Goal: Task Accomplishment & Management: Complete application form

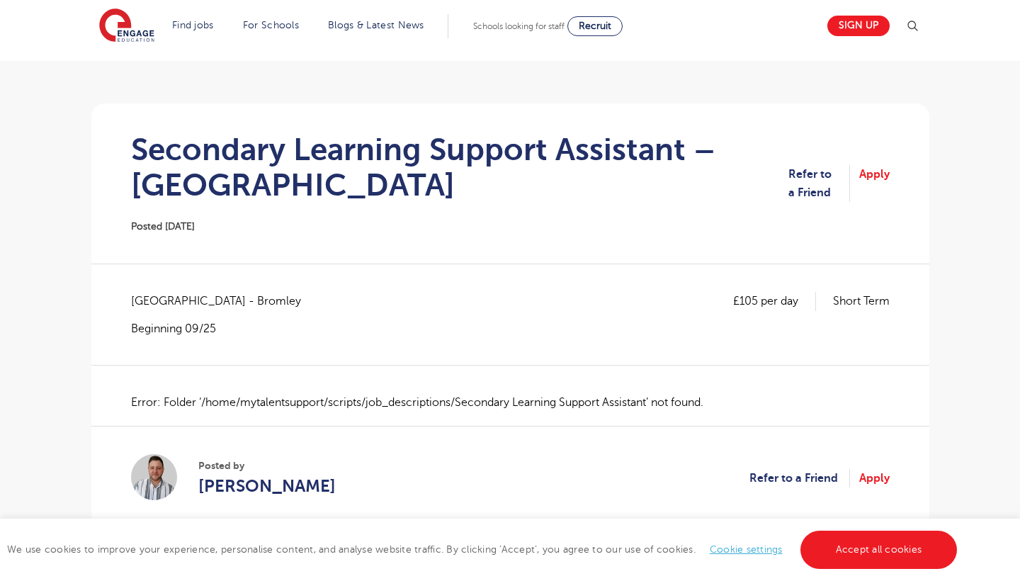
scroll to position [86, 0]
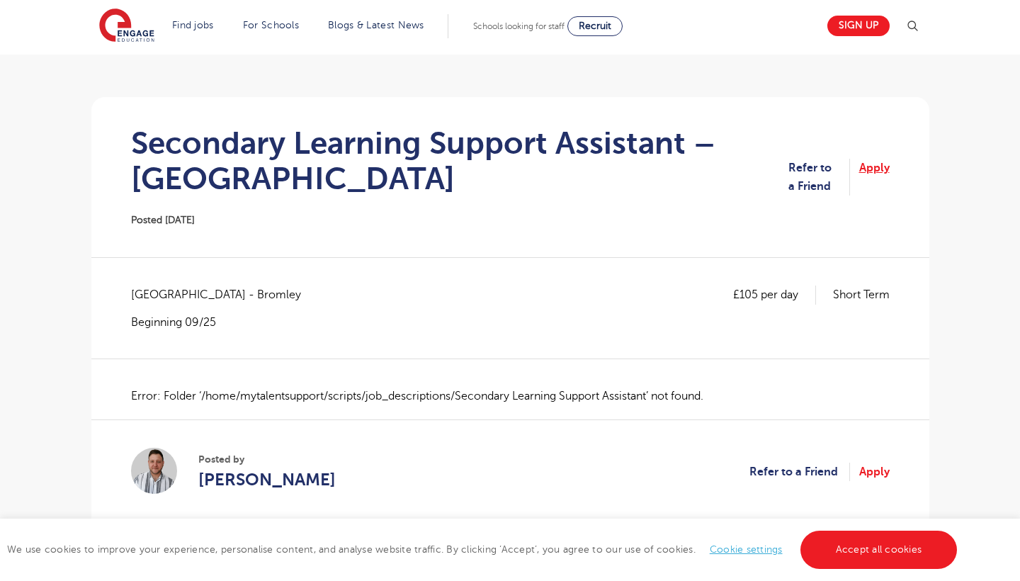
click at [867, 165] on link "Apply" at bounding box center [874, 178] width 30 height 38
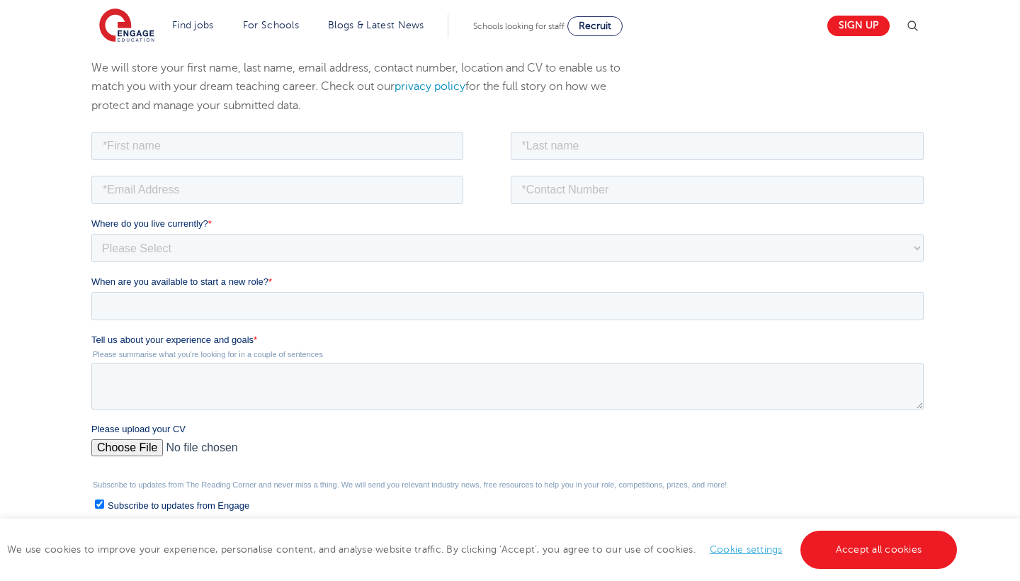
scroll to position [176, 0]
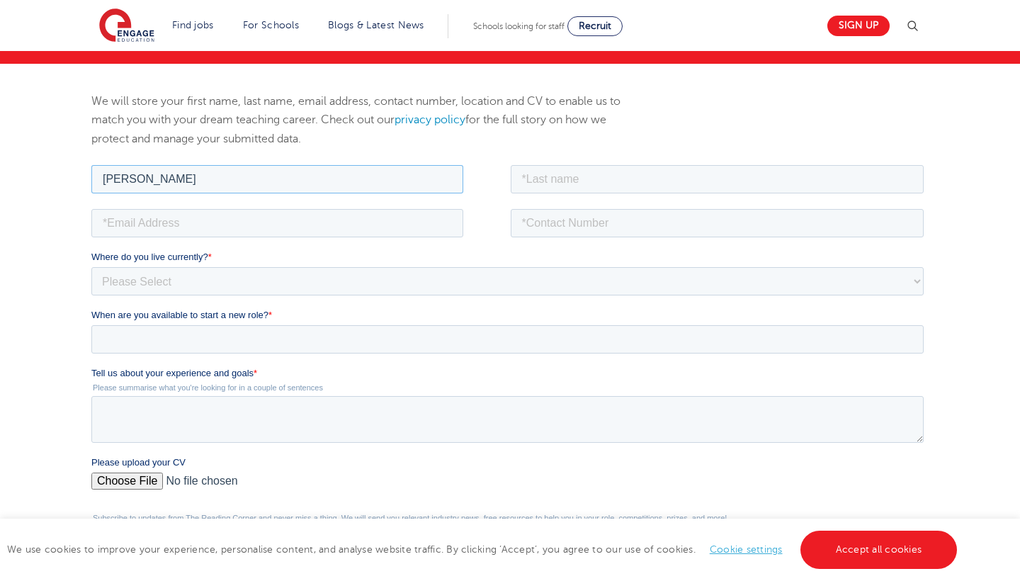
type input "Quiana"
type input "j"
type input "Jeremiah"
click at [141, 242] on fieldset at bounding box center [510, 227] width 838 height 44
type input "quianajeremiah@hotmail.co.uk"
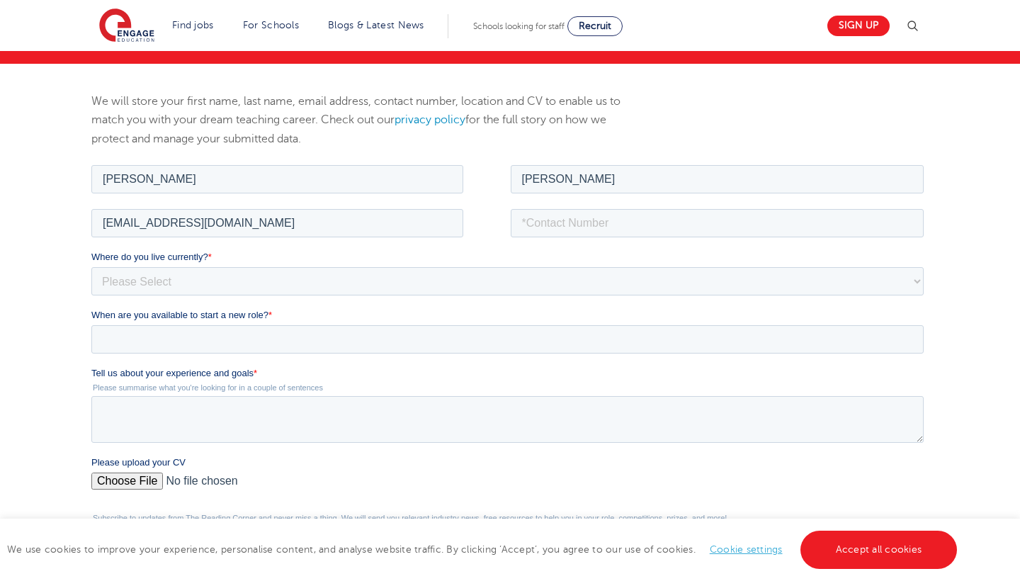
click at [666, 205] on fieldset "Quiana Jeremiah" at bounding box center [510, 184] width 838 height 44
type input "07912642197"
select select "UK"
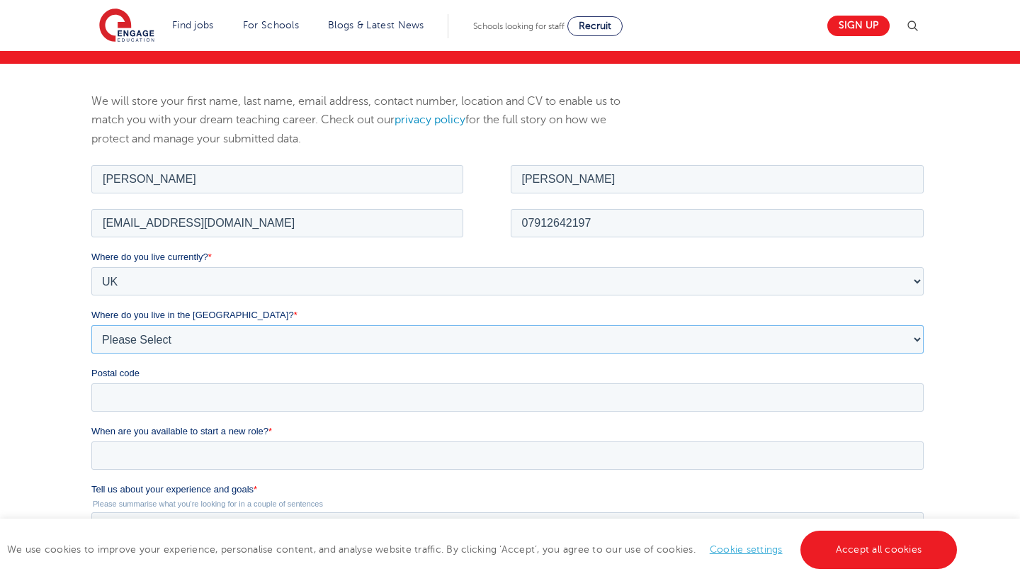
select select "London"
click at [372, 382] on div "Postal code" at bounding box center [510, 388] width 838 height 45
paste input "SE12 9QL"
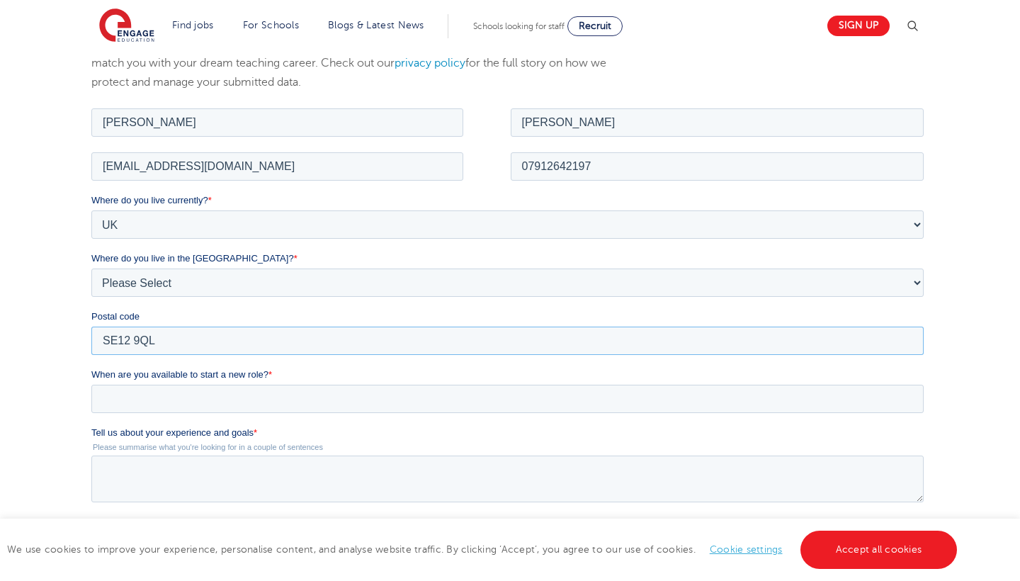
scroll to position [300, 0]
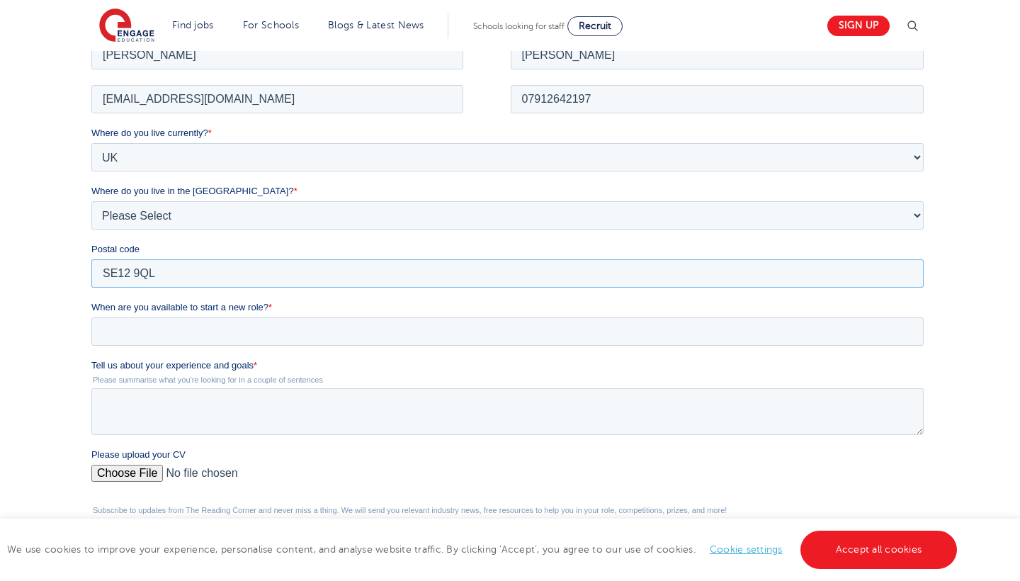
type input "SE12 9QL"
click at [351, 328] on input "When are you available to start a new role? *" at bounding box center [507, 331] width 832 height 28
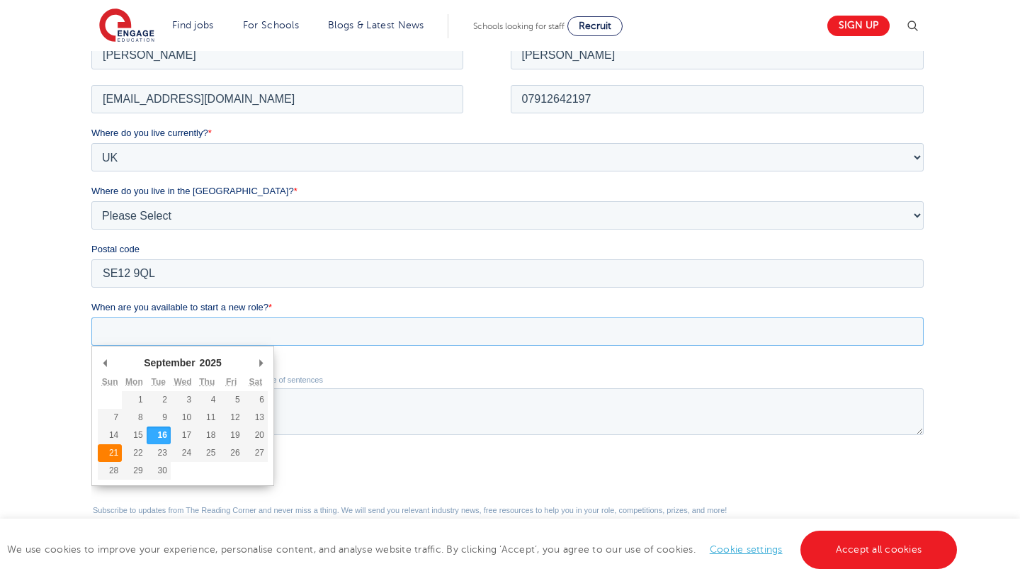
type div "[DATE]"
type input "[DATE]"
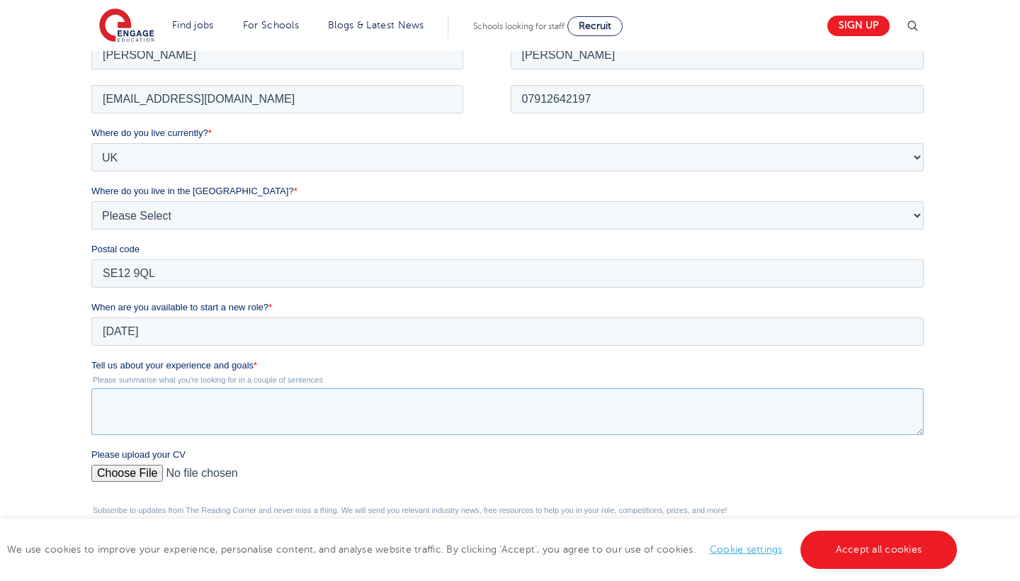
click at [123, 421] on textarea "Tell us about your experience and goals *" at bounding box center [507, 410] width 832 height 47
click at [417, 409] on textarea "I currently work as" at bounding box center [507, 410] width 832 height 47
paste textarea "Currently, I serve as an Arts and Humanities Teacher at The Homeschool Hub (Sep…"
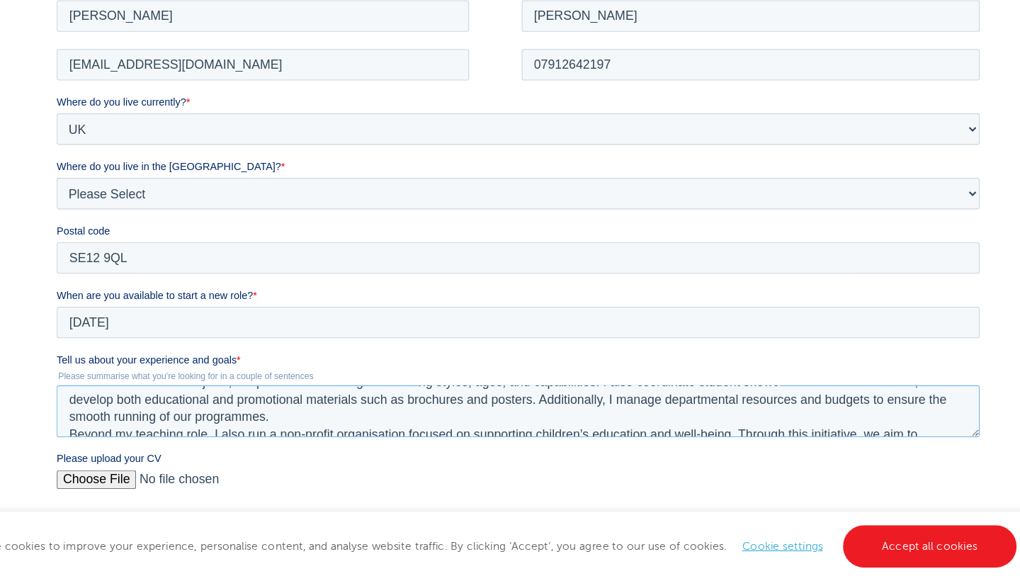
scroll to position [32, 0]
click at [370, 379] on textarea "Currently, I serve as an Arts and Humanities Teacher at The Homeschool Hub (Sep…" at bounding box center [472, 370] width 832 height 47
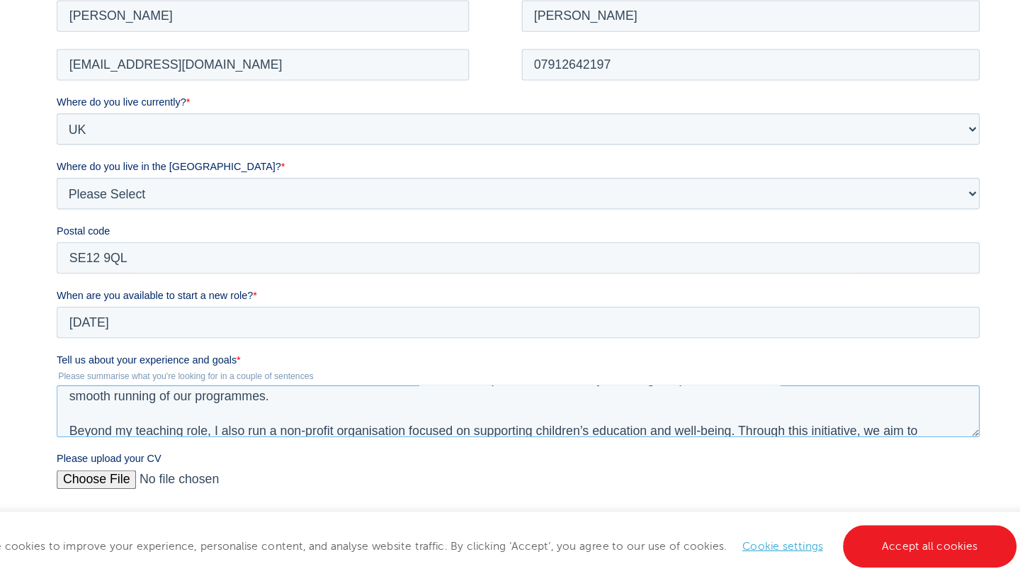
scroll to position [46, 0]
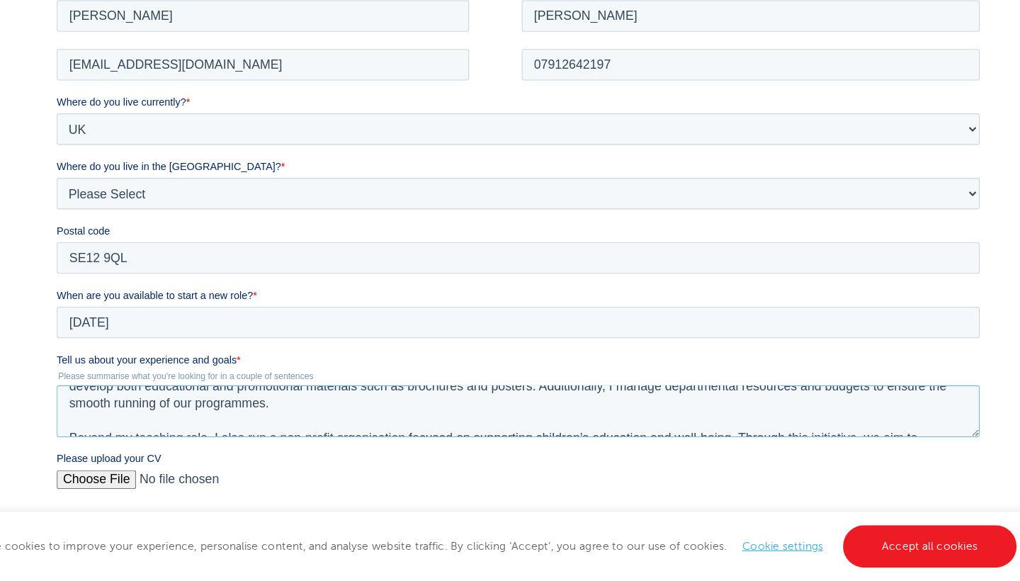
drag, startPoint x: 551, startPoint y: 373, endPoint x: 560, endPoint y: 353, distance: 20.9
click at [560, 353] on textarea "Currently, I serve as an Arts and Humanities Teacher at The Homeschool Hub (Sep…" at bounding box center [472, 370] width 832 height 47
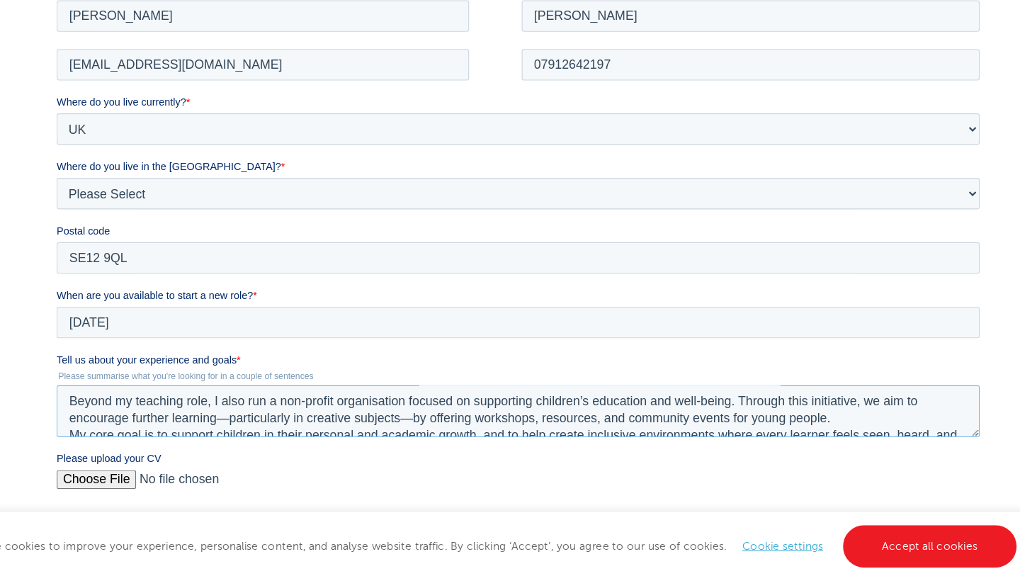
scroll to position [69, 0]
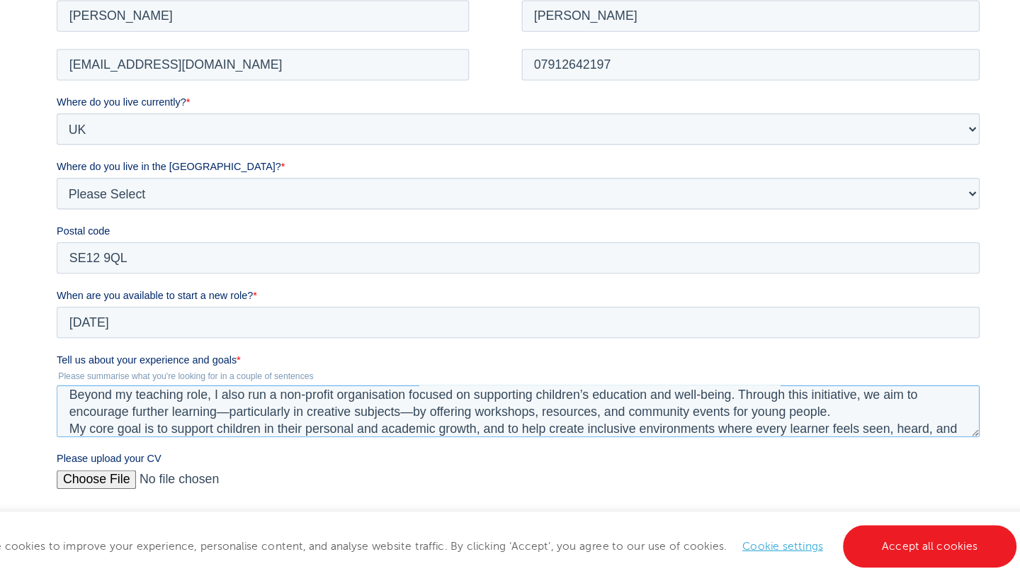
click at [213, 369] on textarea "Currently, I serve as an Arts and Humanities Teacher at The Homeschool Hub (Sep…" at bounding box center [472, 370] width 832 height 47
click at [373, 372] on textarea "Currently, I serve as an Arts and Humanities Teacher at The Homeschool Hub (Sep…" at bounding box center [472, 370] width 832 height 47
click at [324, 373] on textarea "Currently, I serve as an Arts and Humanities Teacher at The Homeschool Hub (Sep…" at bounding box center [472, 370] width 832 height 47
click at [319, 373] on textarea "Currently, I serve as an Arts and Humanities Teacher at The Homeschool Hub (Sep…" at bounding box center [472, 370] width 832 height 47
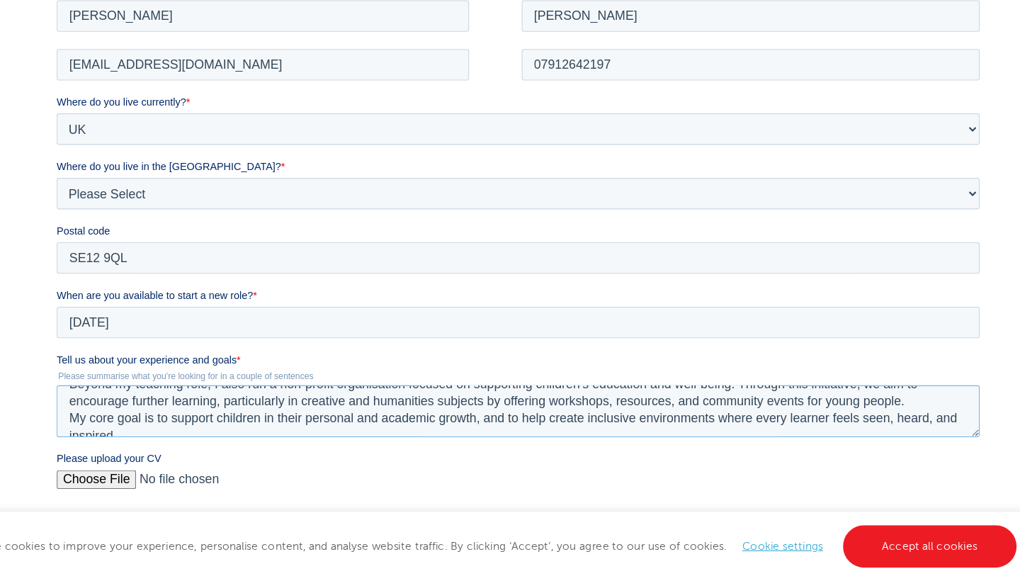
scroll to position [81, 0]
drag, startPoint x: 443, startPoint y: 361, endPoint x: 822, endPoint y: 363, distance: 379.0
click at [822, 363] on textarea "Currently, I serve as an Arts and Humanities Teacher at The Homeschool Hub (Sep…" at bounding box center [472, 370] width 832 height 47
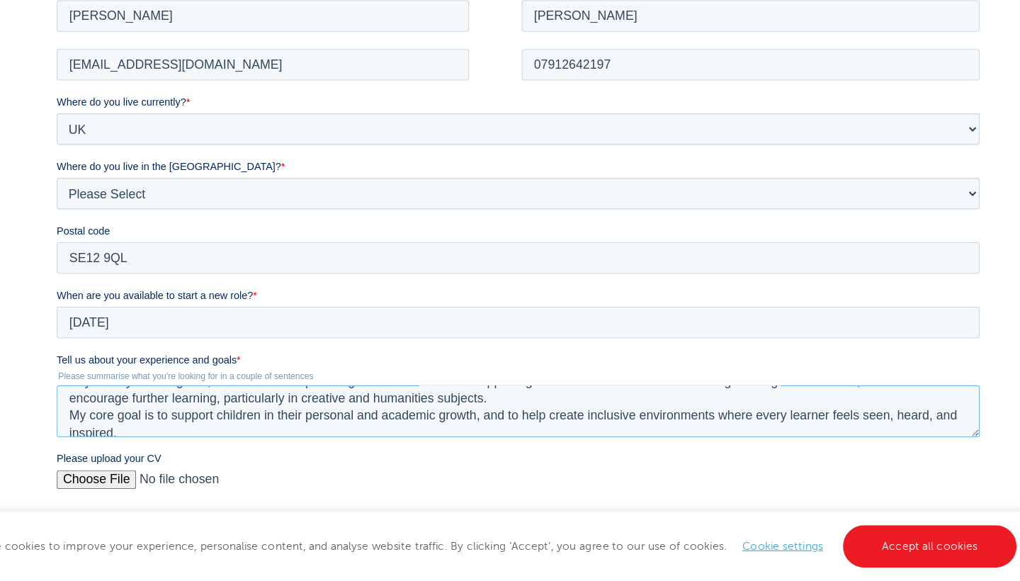
click at [766, 367] on textarea "Currently, I serve as an Arts and Humanities Teacher at The Homeschool Hub (Sep…" at bounding box center [472, 370] width 832 height 47
click at [470, 353] on textarea "Currently, I serve as an Arts and Humanities Teacher at The Homeschool Hub (Sep…" at bounding box center [472, 370] width 832 height 47
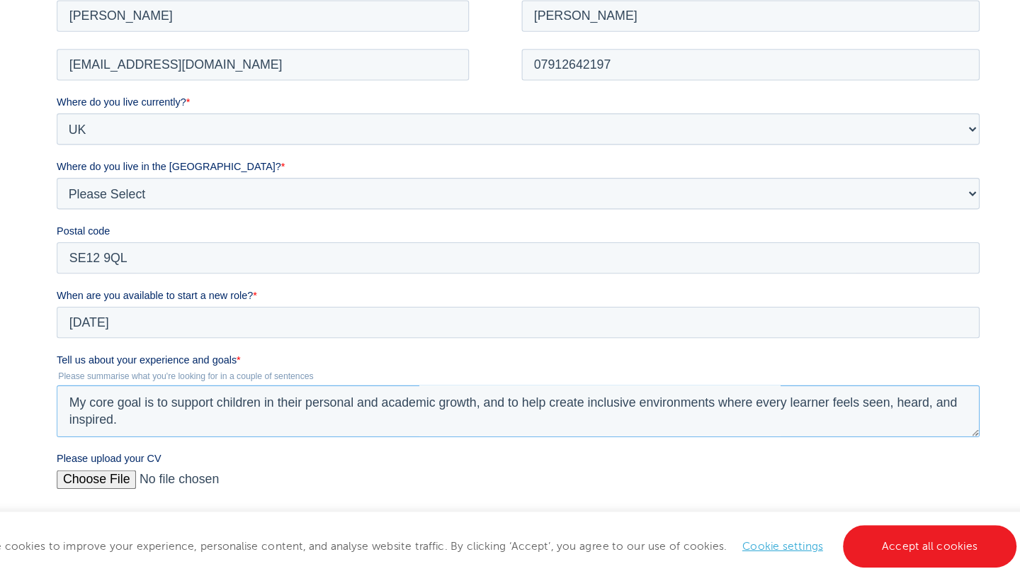
scroll to position [109, 0]
drag, startPoint x: 439, startPoint y: 363, endPoint x: 600, endPoint y: 377, distance: 161.4
click at [600, 377] on textarea "Currently, I serve as an Arts and Humanities Teacher at The Homeschool Hub (Sep…" at bounding box center [472, 370] width 832 height 47
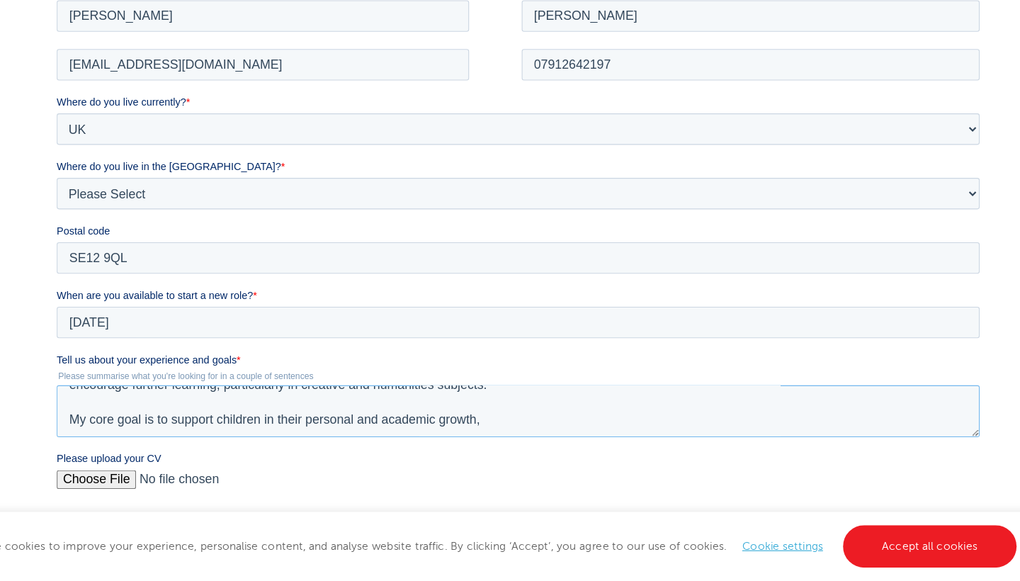
scroll to position [94, 0]
drag, startPoint x: 635, startPoint y: 378, endPoint x: 714, endPoint y: 378, distance: 79.3
click at [714, 378] on textarea "Currently, I serve as an Arts and Humanities Teacher at The Homeschool Hub (Sep…" at bounding box center [472, 370] width 832 height 47
click at [445, 383] on textarea "Currently, I serve as an Arts and Humanities Teacher at The Homeschool Hub (Sep…" at bounding box center [472, 370] width 832 height 47
click at [657, 376] on textarea "Currently, I serve as an Arts and Humanities Teacher at The Homeschool Hub (Sep…" at bounding box center [472, 370] width 832 height 47
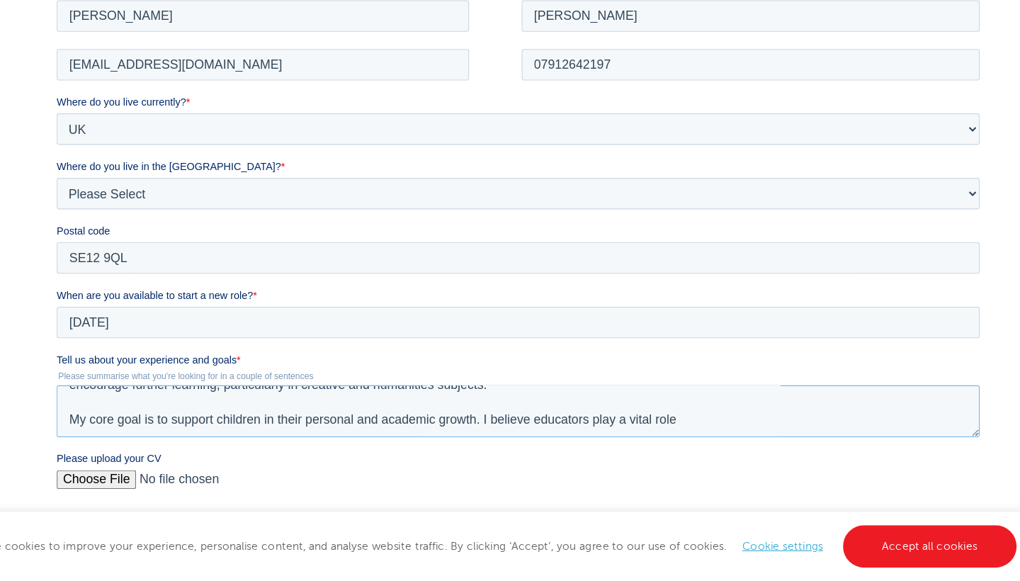
drag, startPoint x: 545, startPoint y: 378, endPoint x: 657, endPoint y: 379, distance: 111.2
click at [655, 379] on textarea "Currently, I serve as an Arts and Humanities Teacher at The Homeschool Hub (Sep…" at bounding box center [472, 370] width 832 height 47
drag, startPoint x: 543, startPoint y: 378, endPoint x: 713, endPoint y: 385, distance: 169.5
click at [712, 385] on textarea "Currently, I serve as an Arts and Humanities Teacher at The Homeschool Hub (Sep…" at bounding box center [472, 370] width 832 height 47
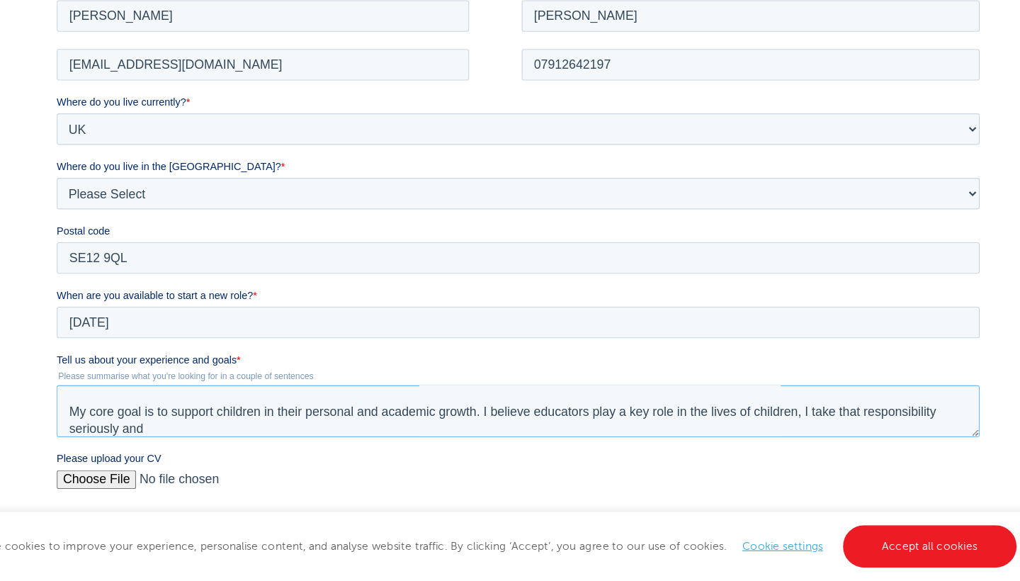
drag, startPoint x: 445, startPoint y: 374, endPoint x: 53, endPoint y: 375, distance: 391.7
click at [56, 375] on html "Job Position Job Sector Job ID Job Number Job Owner Quiana Jeremiah quianajerem…" at bounding box center [475, 318] width 838 height 642
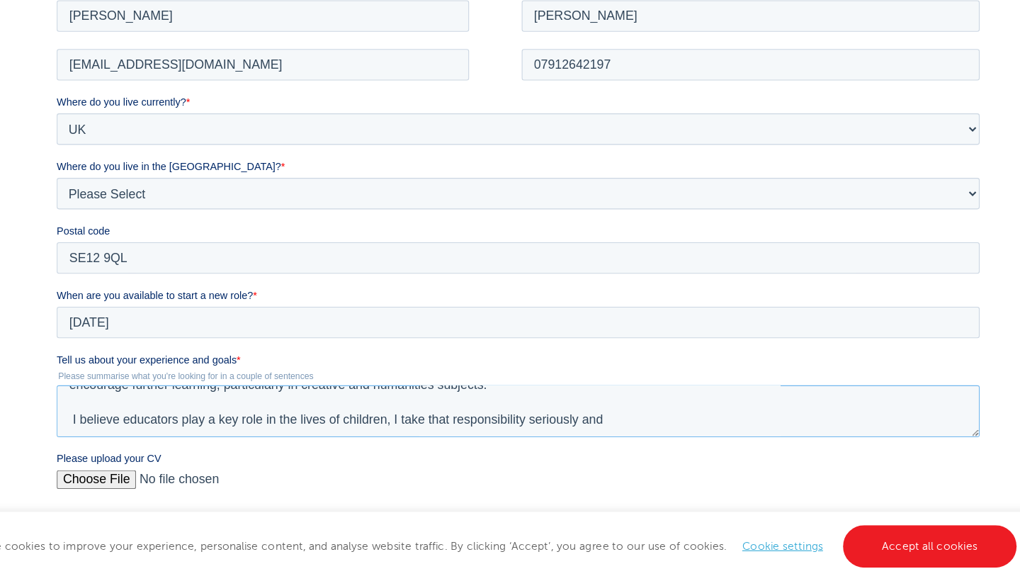
scroll to position [94, 0]
click at [582, 380] on textarea "Currently, I serve as an Arts and Humanities Teacher at The Homeschool Hub (Sep…" at bounding box center [472, 370] width 832 height 47
paste textarea "My core goal is to support children in their personal and academic growth."
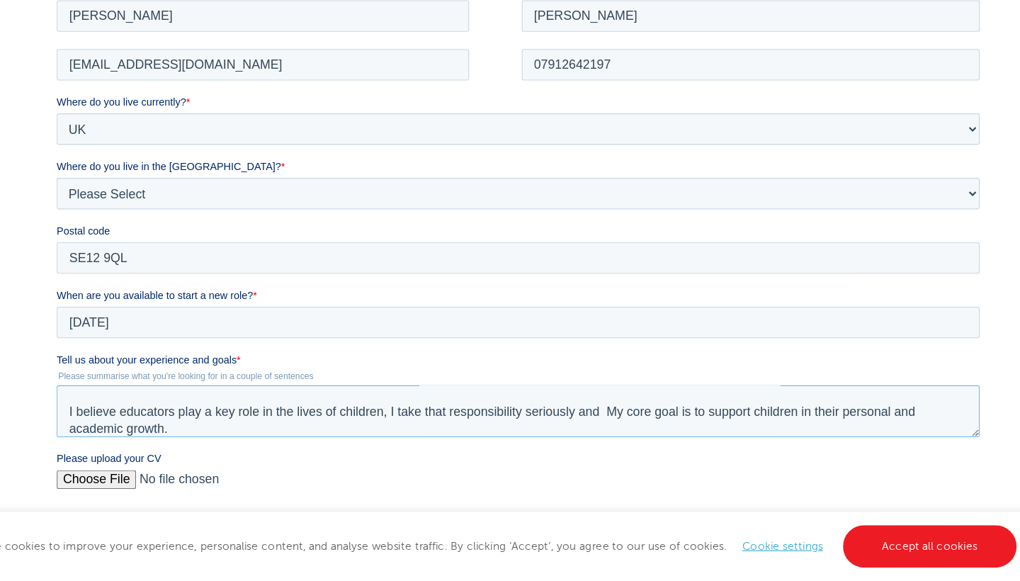
click at [570, 370] on textarea "Currently, I serve as an Arts and Humanities Teacher at The Homeschool Hub (Sep…" at bounding box center [472, 370] width 832 height 47
click at [646, 385] on textarea "Currently, I serve as an Arts and Humanities Teacher at The Homeschool Hub (Sep…" at bounding box center [472, 370] width 832 height 47
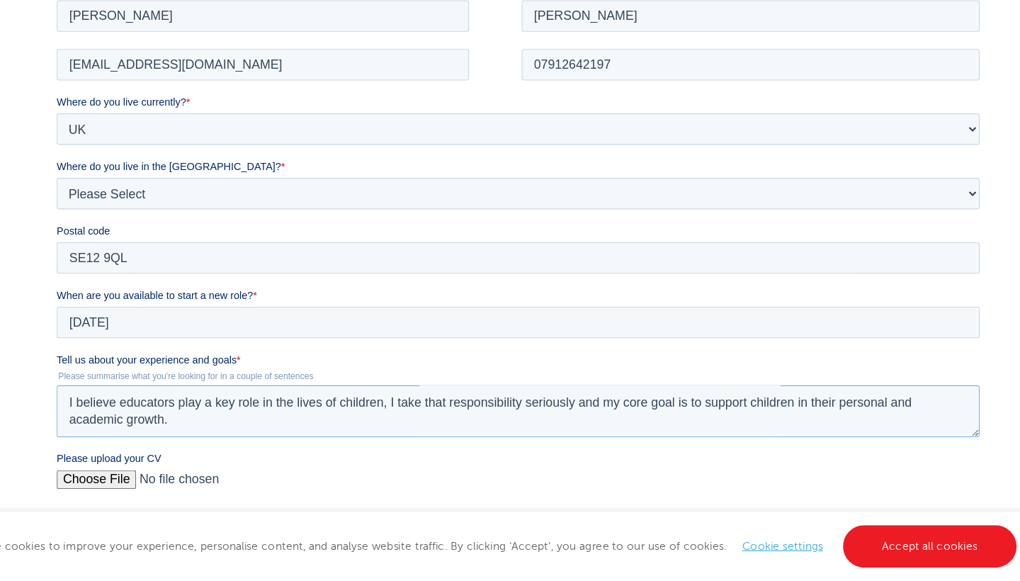
scroll to position [109, 0]
type textarea "Currently, I serve as an Arts and Humanities Teacher at The Homeschool Hub (Sep…"
click at [101, 429] on input "Please upload your CV" at bounding box center [472, 438] width 832 height 28
type input "C:\fakepath\NQJ - 2025 CV - TA.pdf"
click at [550, 366] on textarea "Currently, I serve as an Arts and Humanities Teacher at The Homeschool Hub (Sep…" at bounding box center [472, 370] width 832 height 47
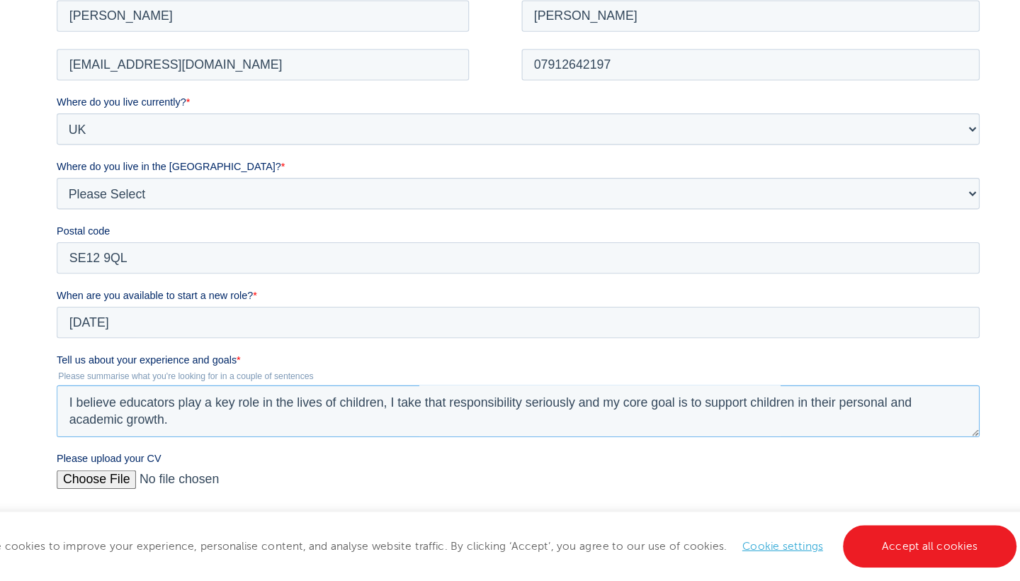
drag, startPoint x: 550, startPoint y: 366, endPoint x: 641, endPoint y: 366, distance: 90.7
click at [641, 366] on textarea "Currently, I serve as an Arts and Humanities Teacher at The Homeschool Hub (Sep…" at bounding box center [472, 370] width 832 height 47
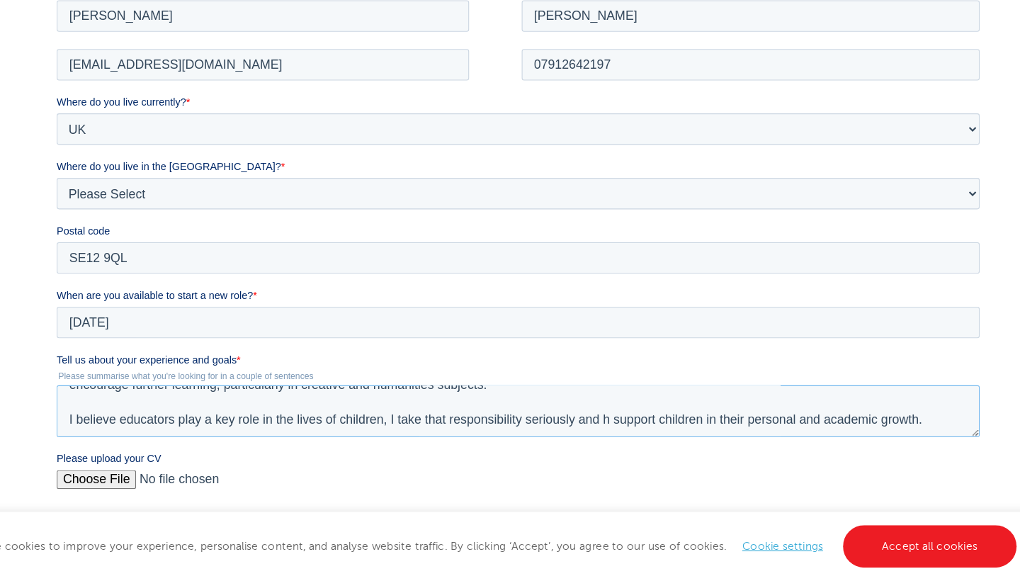
scroll to position [94, 0]
click at [638, 373] on textarea "Currently, I serve as an Arts and Humanities Teacher at The Homeschool Hub (Sep…" at bounding box center [472, 370] width 832 height 47
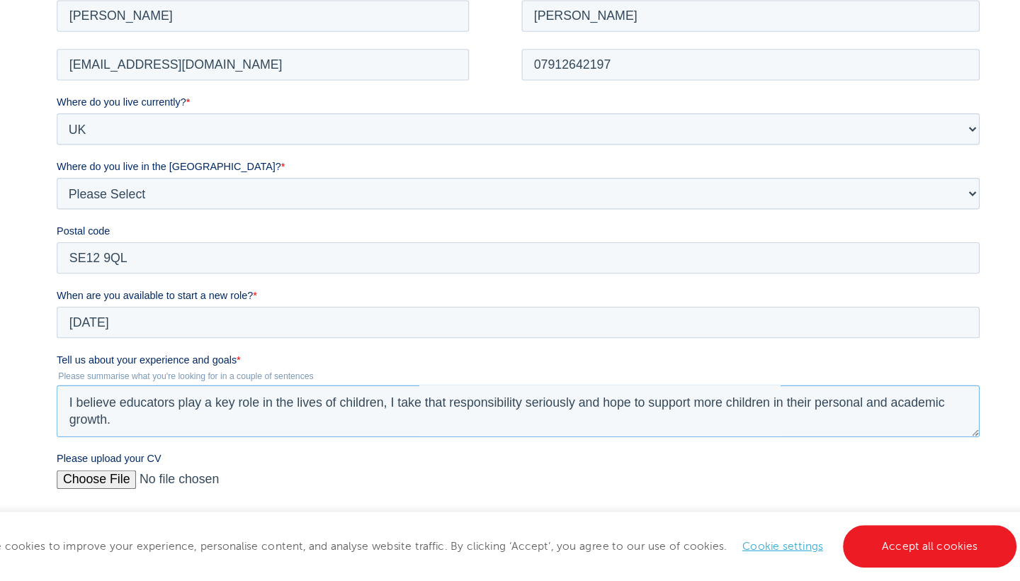
scroll to position [109, 0]
click at [355, 365] on textarea "Currently, I serve as an Arts and Humanities Teacher at The Homeschool Hub (Sep…" at bounding box center [472, 370] width 832 height 47
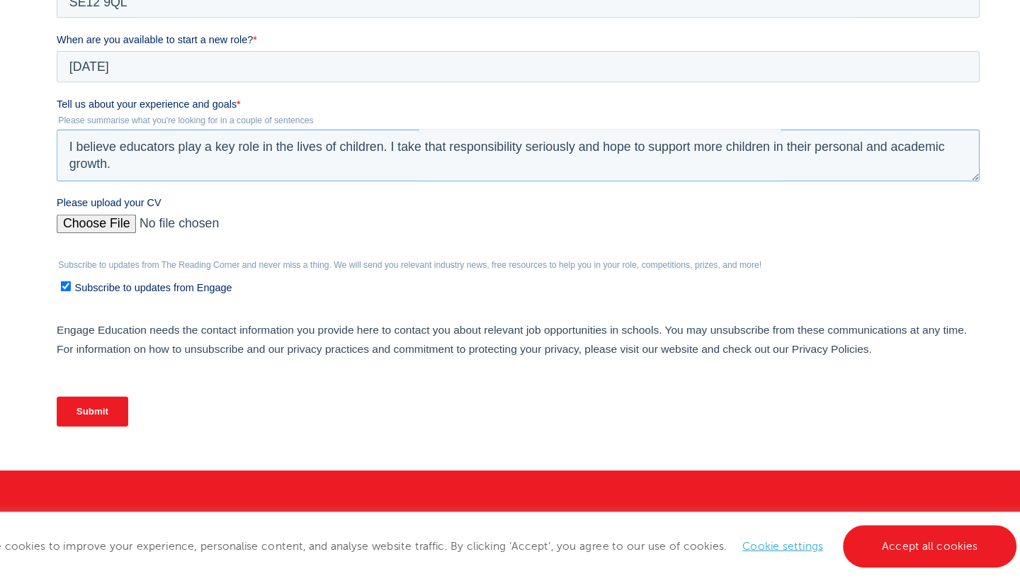
scroll to position [515, 0]
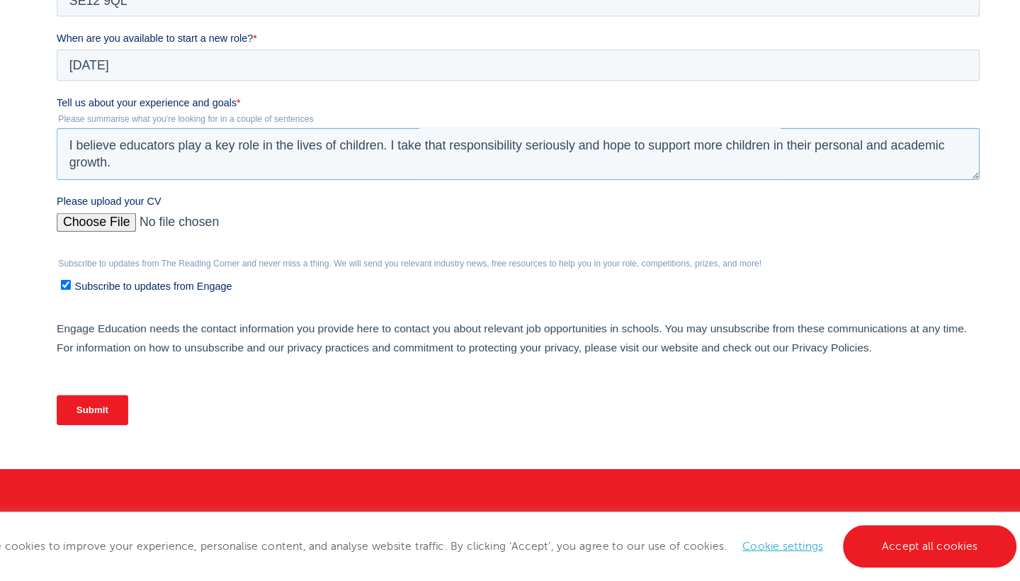
type textarea "Currently, I serve as an Arts and Humanities Teacher at The Homeschool Hub (Sep…"
click at [63, 232] on input "Subscribe to updates from Engage" at bounding box center [64, 231] width 9 height 9
checkbox input "false"
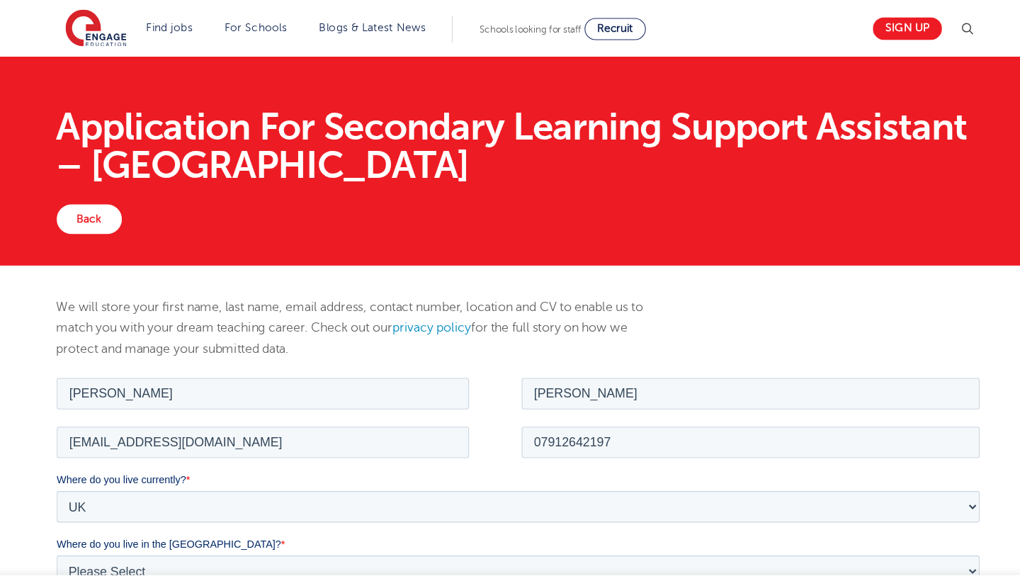
scroll to position [0, 0]
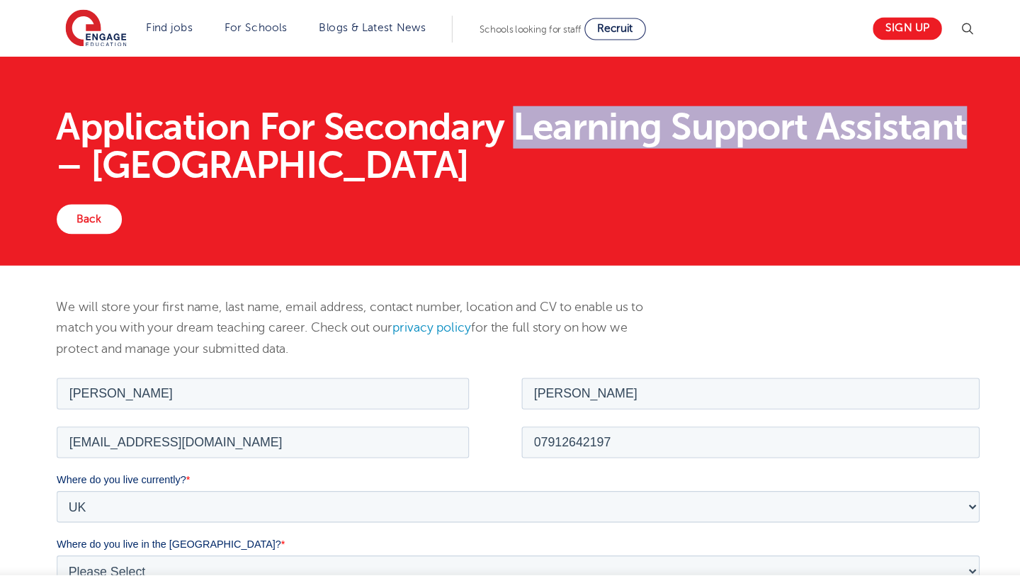
drag, startPoint x: 482, startPoint y: 115, endPoint x: 191, endPoint y: 149, distance: 293.2
click at [191, 149] on h1 "Application For Secondary Learning Support Assistant – Lewisham" at bounding box center [510, 132] width 838 height 68
copy h1 "Learning Support Assistant"
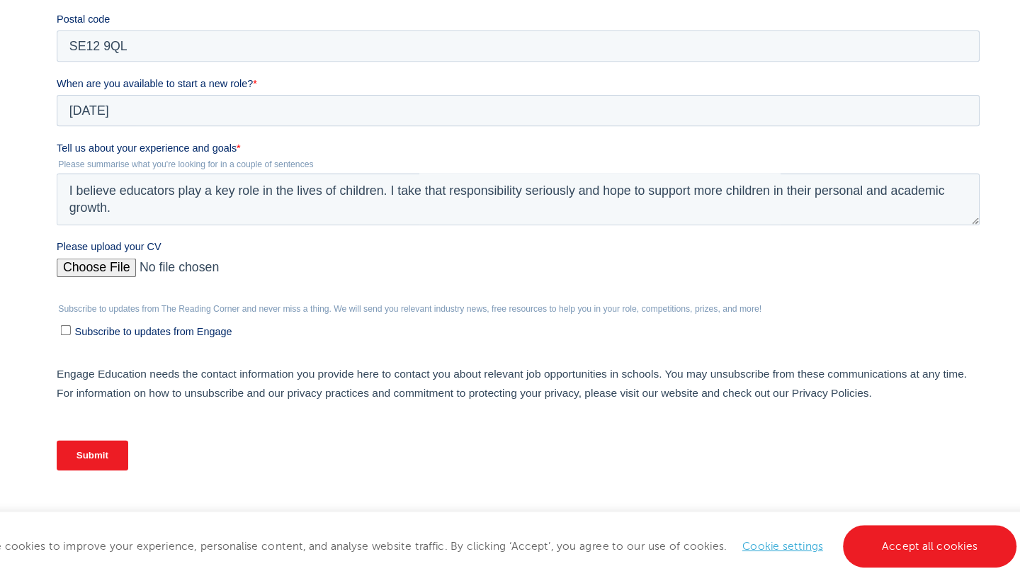
scroll to position [570, 0]
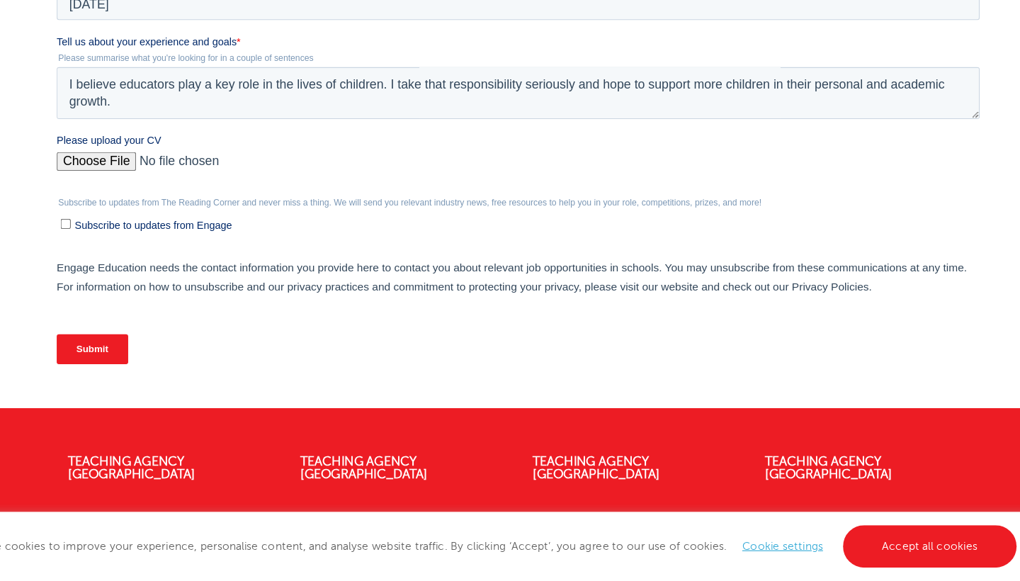
click at [67, 270] on input "Submit" at bounding box center [88, 283] width 64 height 27
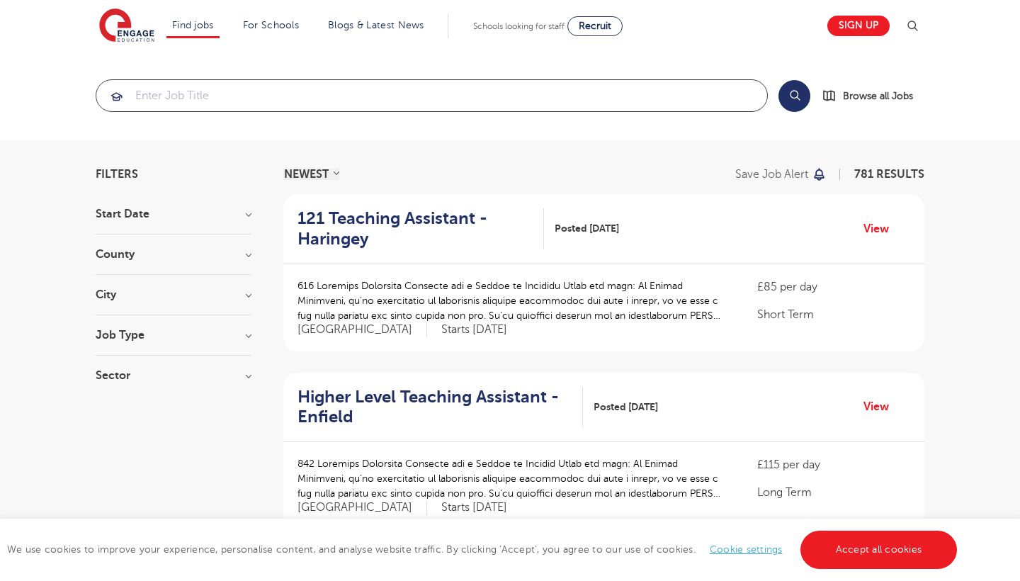
click at [298, 92] on input "search" at bounding box center [431, 95] width 671 height 31
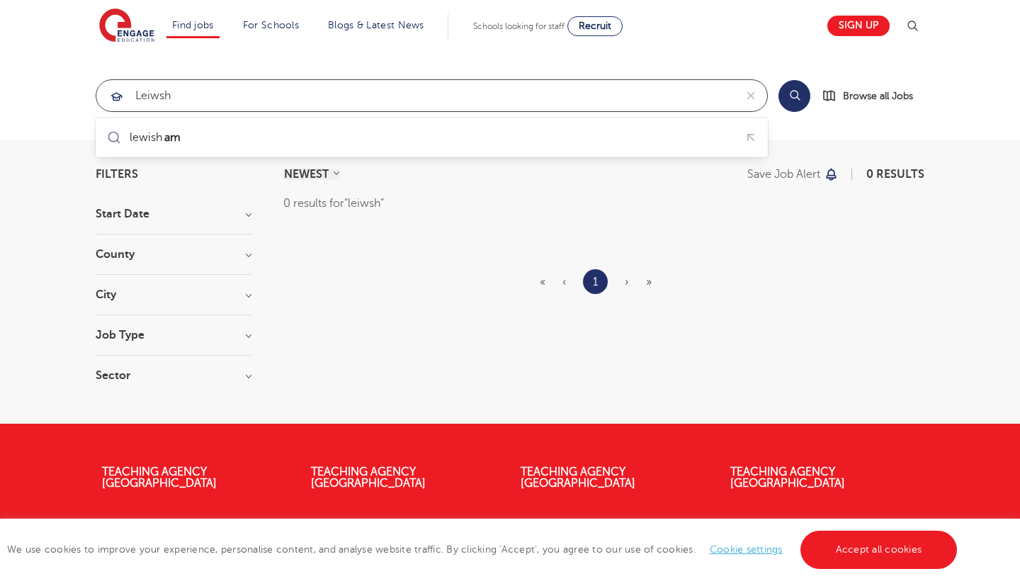
type input "leiwsha"
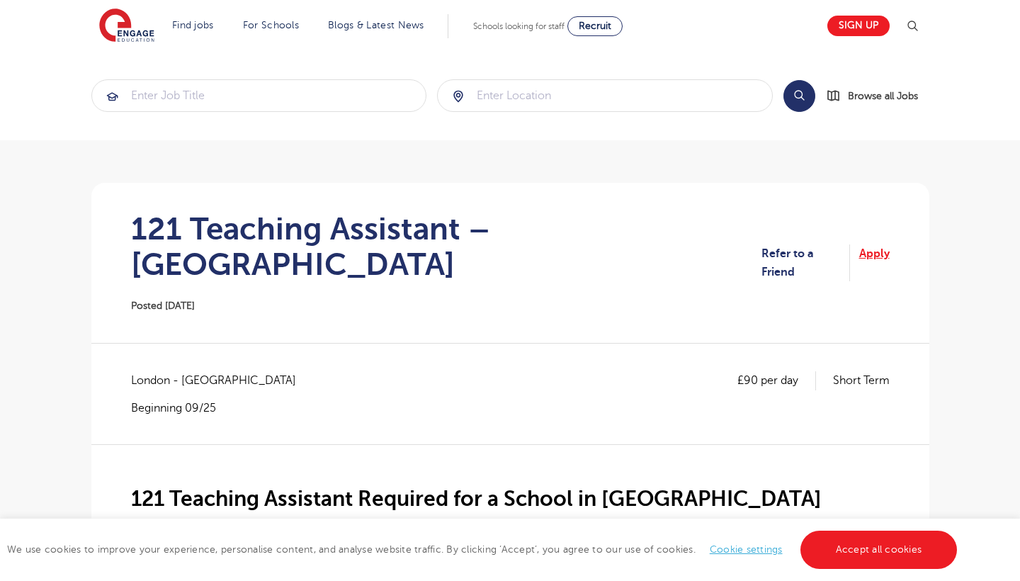
click at [876, 244] on link "Apply" at bounding box center [874, 263] width 30 height 38
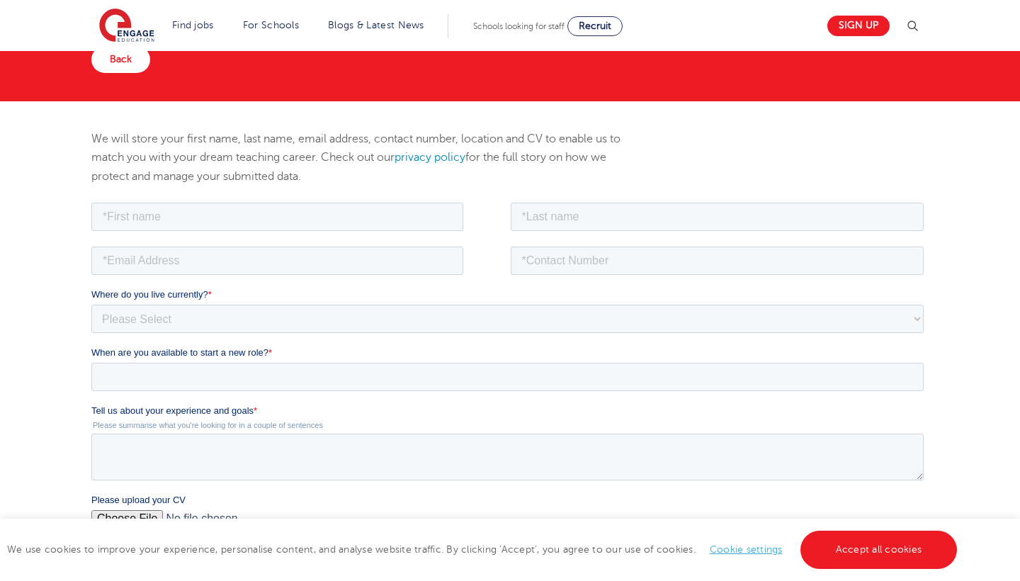
scroll to position [425, 0]
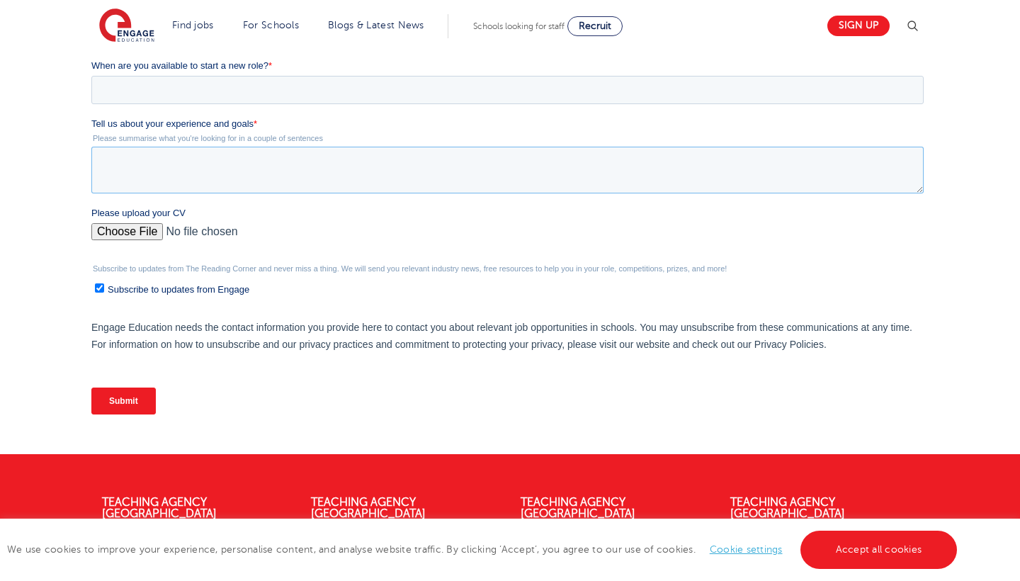
click at [510, 148] on textarea "Tell us about your experience and goals *" at bounding box center [507, 170] width 832 height 47
paste textarea "Currently, I serve as an Arts and Humanities Teacher at The Homeschool Hub wher…"
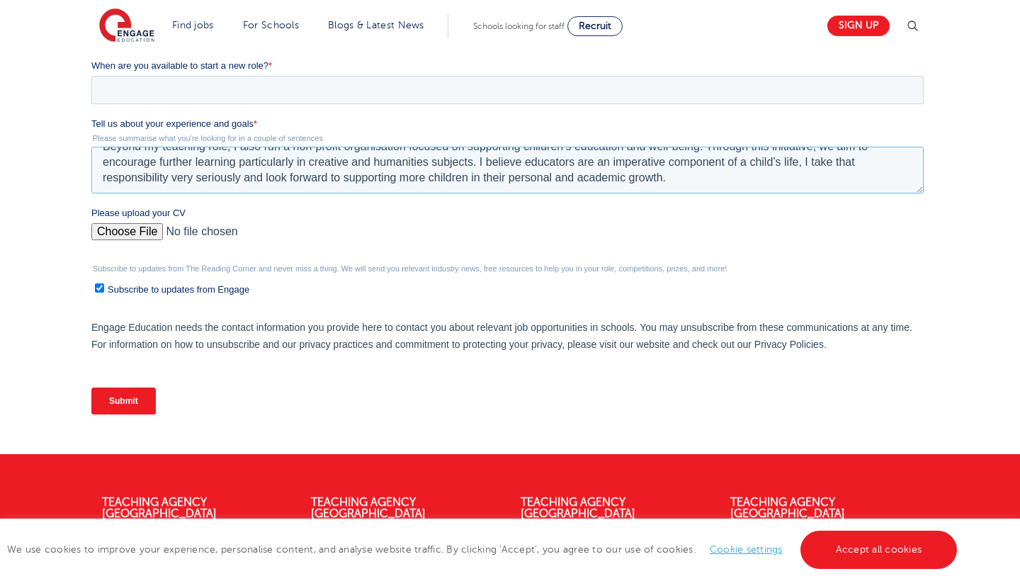
scroll to position [94, 0]
type textarea "Currently, I serve as an Arts and Humanities Teacher at The Homeschool Hub wher…"
click at [140, 232] on input "Please upload your CV" at bounding box center [507, 237] width 832 height 28
type input "C:\fakepath\NQJ - 2025 CV - TA.pdf"
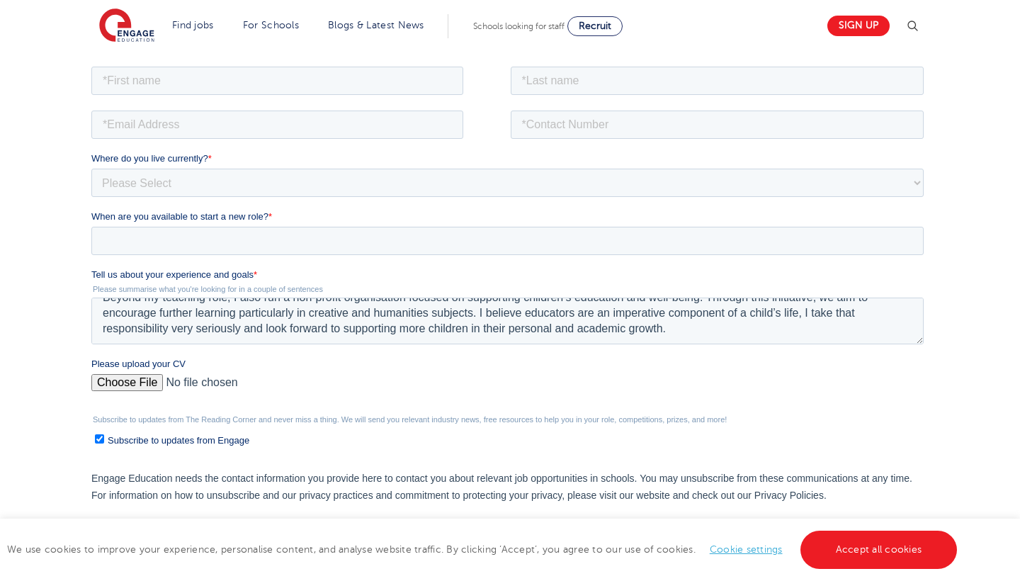
scroll to position [230, 0]
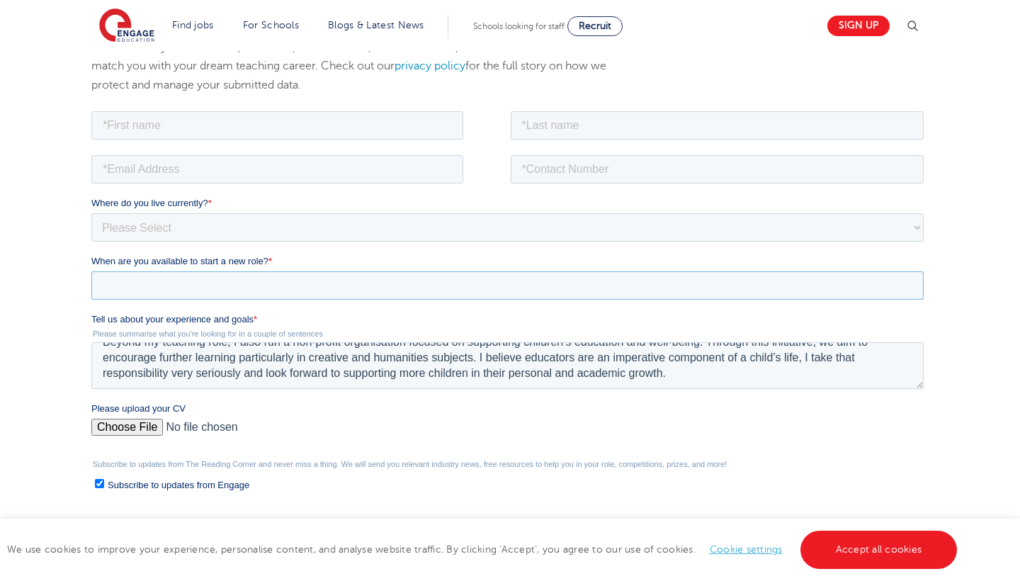
click at [356, 287] on input "When are you available to start a new role? *" at bounding box center [507, 285] width 832 height 28
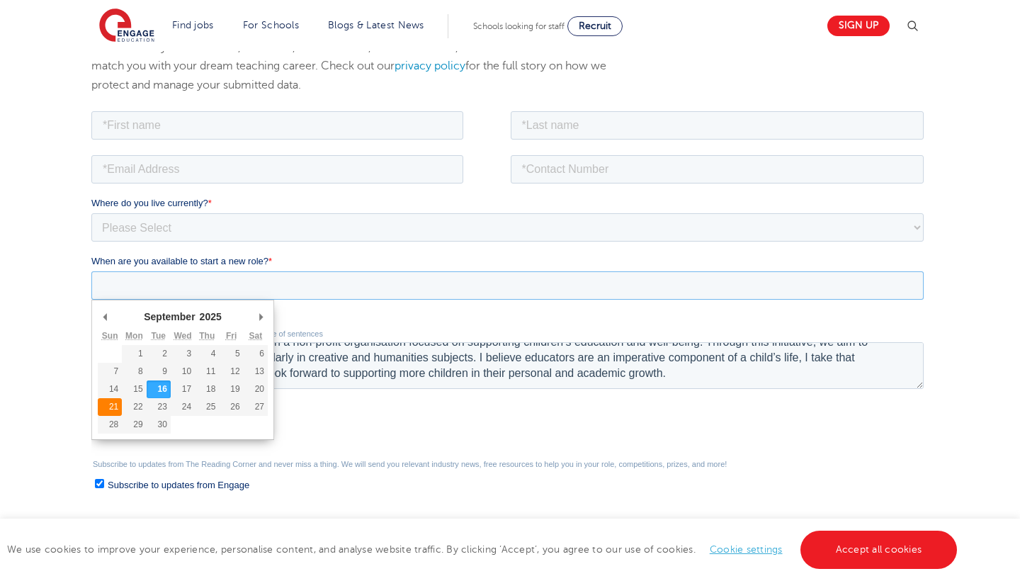
type div "[DATE]"
type input "[DATE]"
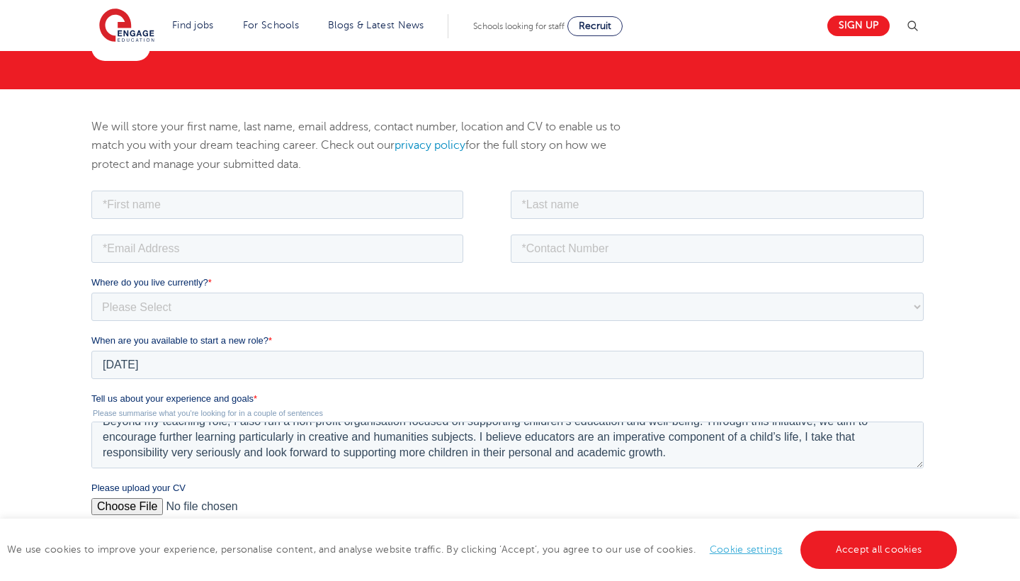
scroll to position [137, 0]
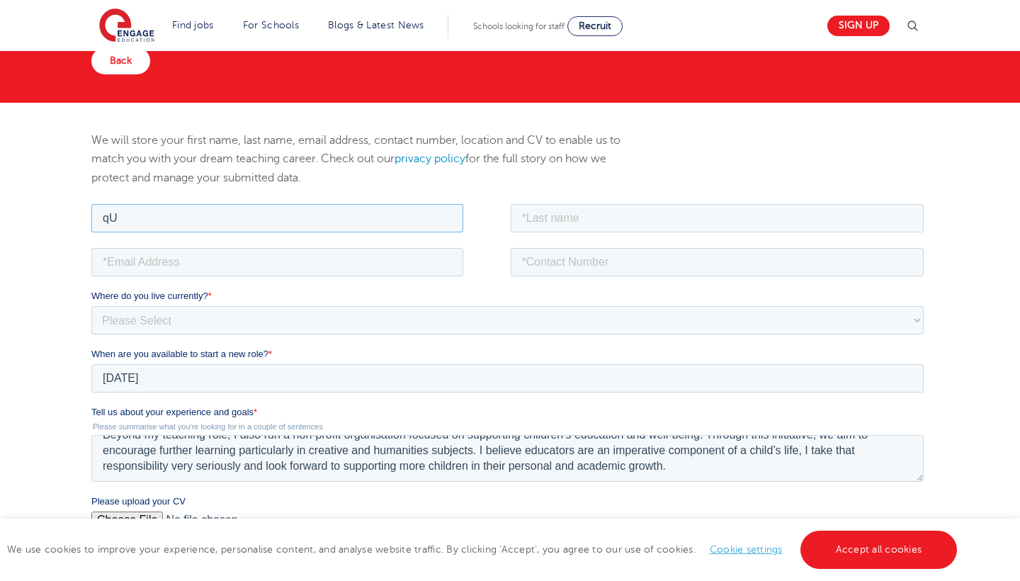
type input "q"
type input "[PERSON_NAME]"
type input "[EMAIL_ADDRESS][DOMAIN_NAME]"
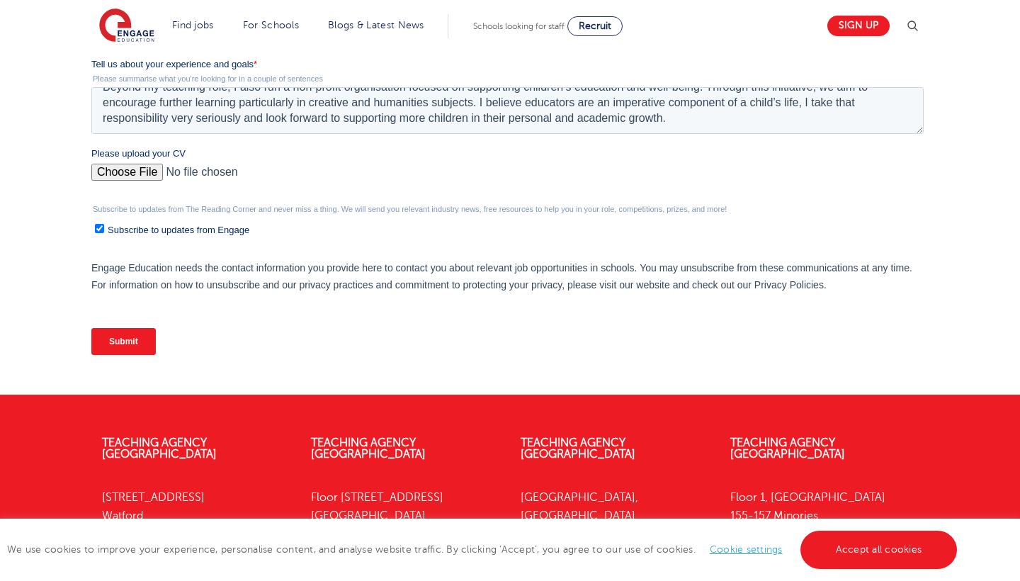
scroll to position [495, 0]
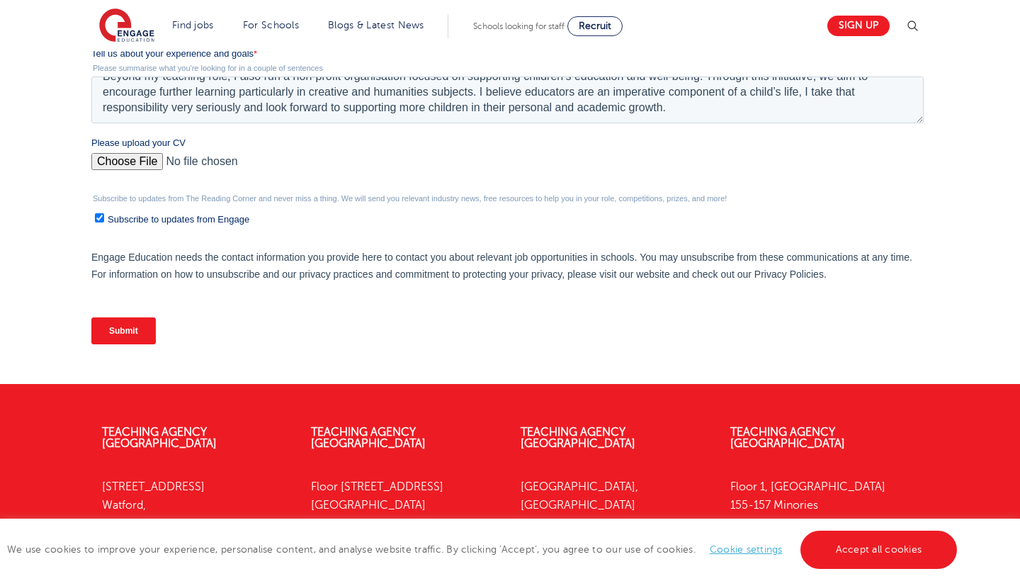
type input "07912642197"
click at [101, 216] on input "Subscribe to updates from Engage" at bounding box center [98, 217] width 9 height 9
checkbox input "false"
click at [119, 322] on div "We will store your first name, last name, email address, contact number, locati…" at bounding box center [510, 64] width 1020 height 640
click at [119, 334] on input "Submit" at bounding box center [123, 330] width 64 height 27
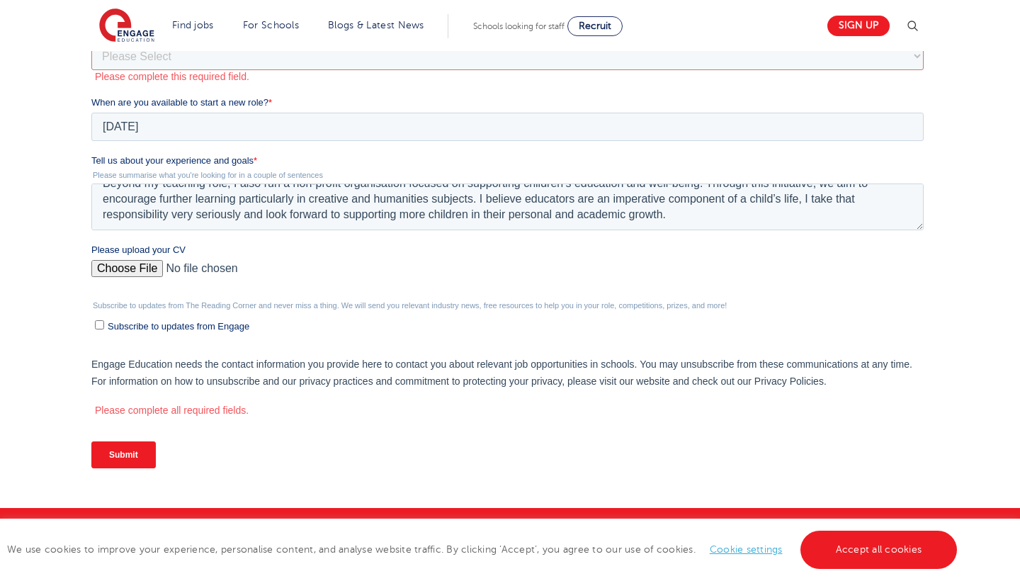
scroll to position [145, 0]
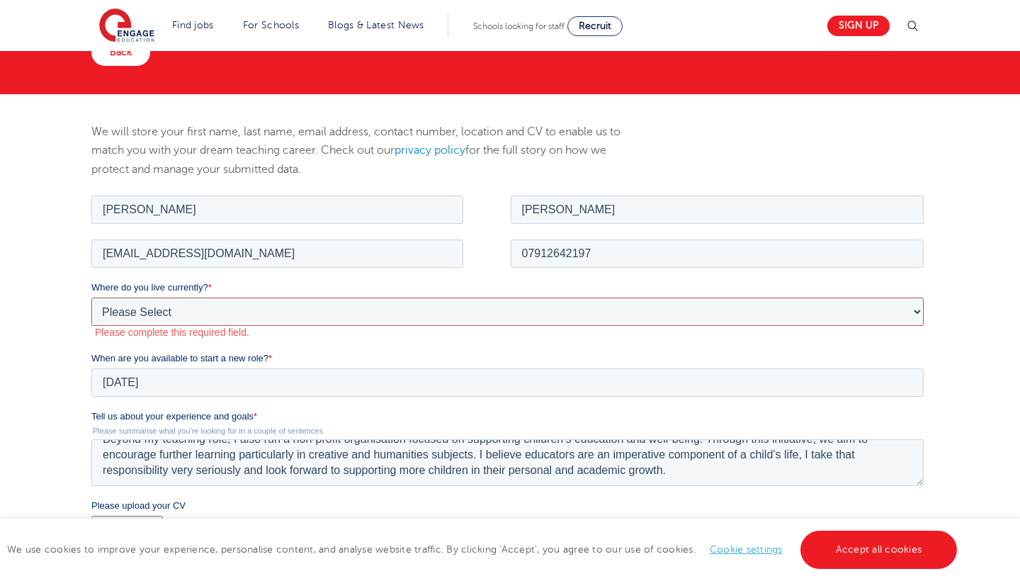
select select "UK"
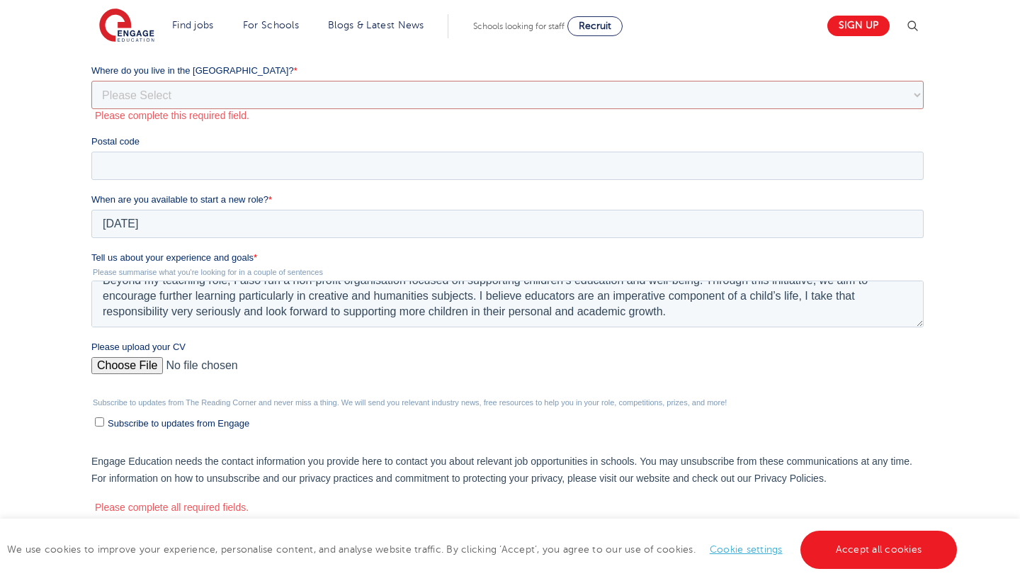
scroll to position [439, 0]
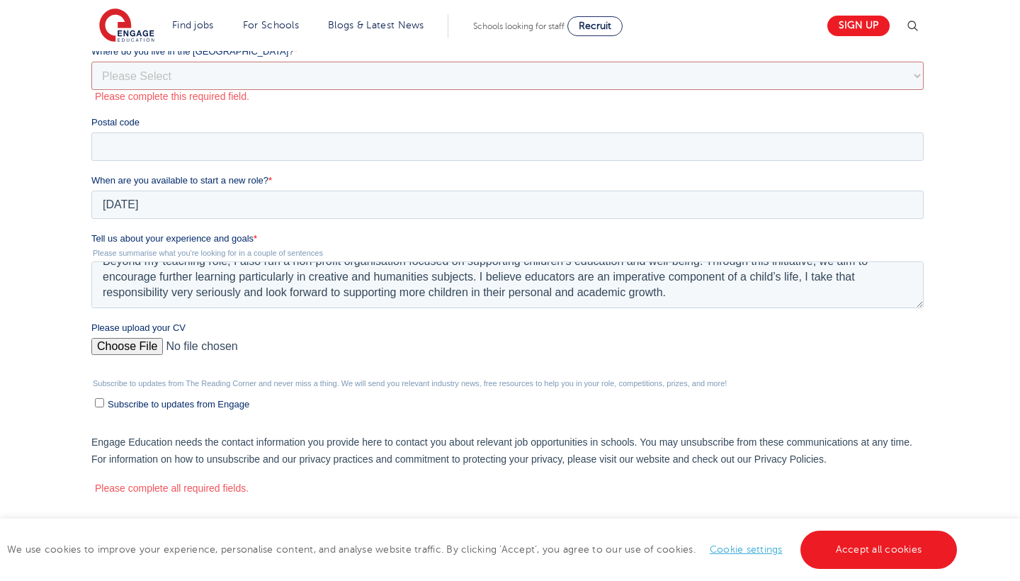
click at [137, 518] on div "Submit" at bounding box center [510, 532] width 838 height 51
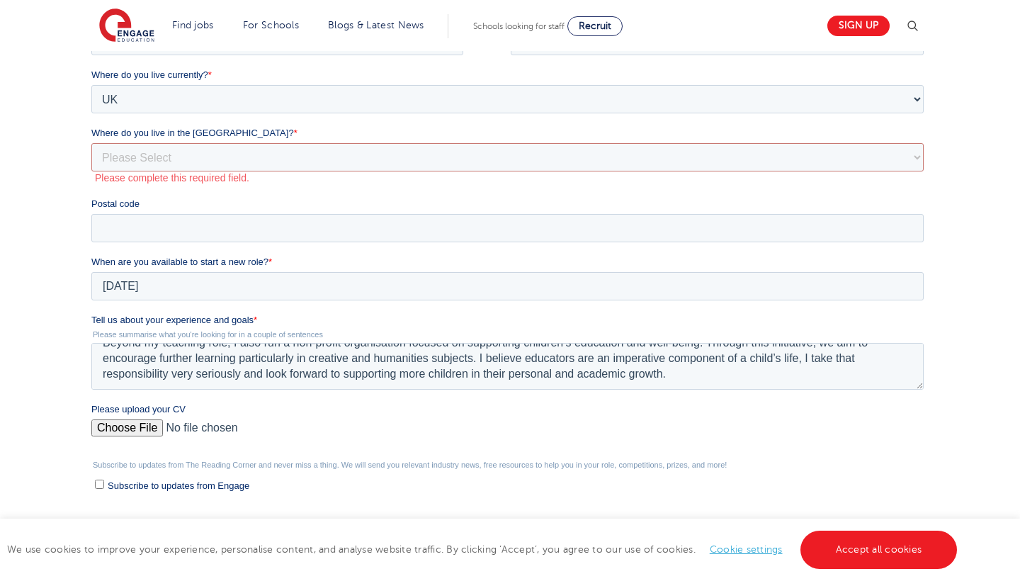
scroll to position [286, 0]
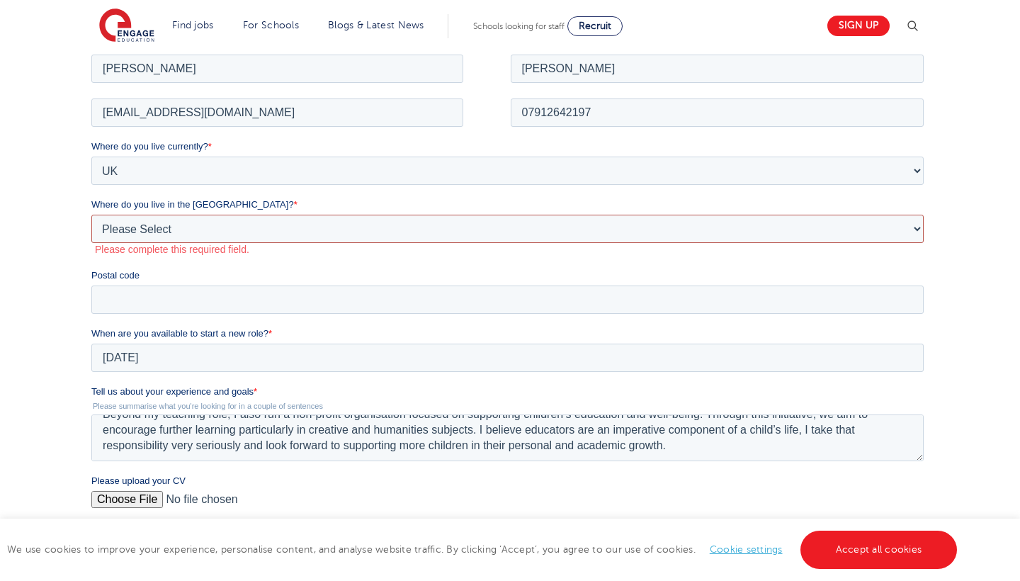
select select "[GEOGRAPHIC_DATA]"
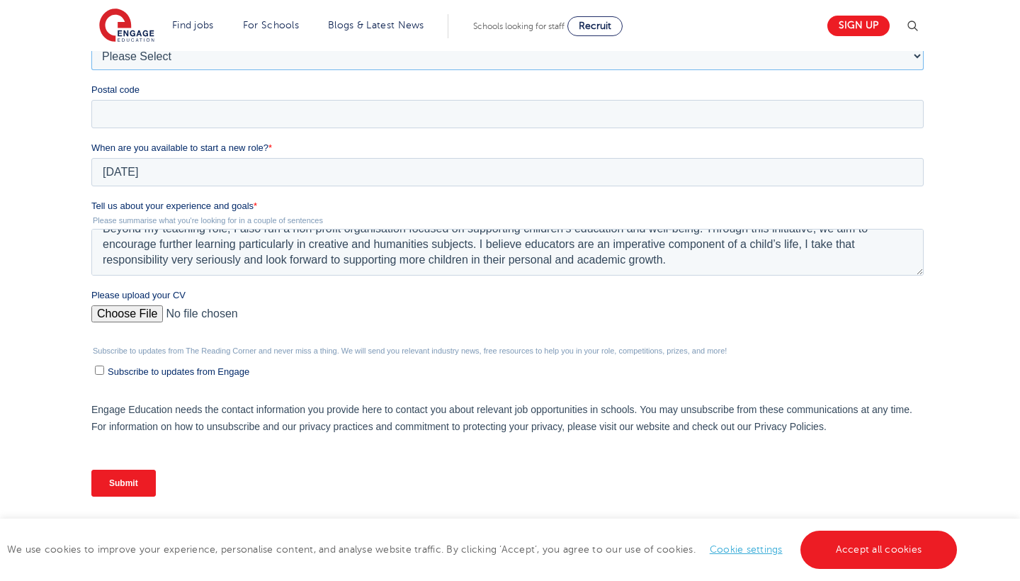
scroll to position [465, 0]
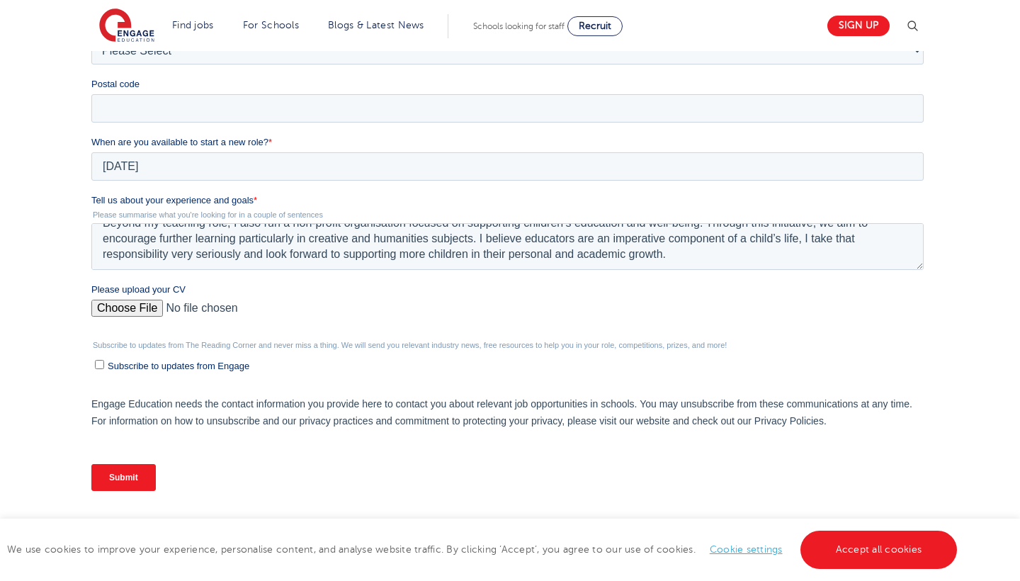
click at [128, 477] on input "Submit" at bounding box center [123, 477] width 64 height 27
